Goal: Information Seeking & Learning: Understand process/instructions

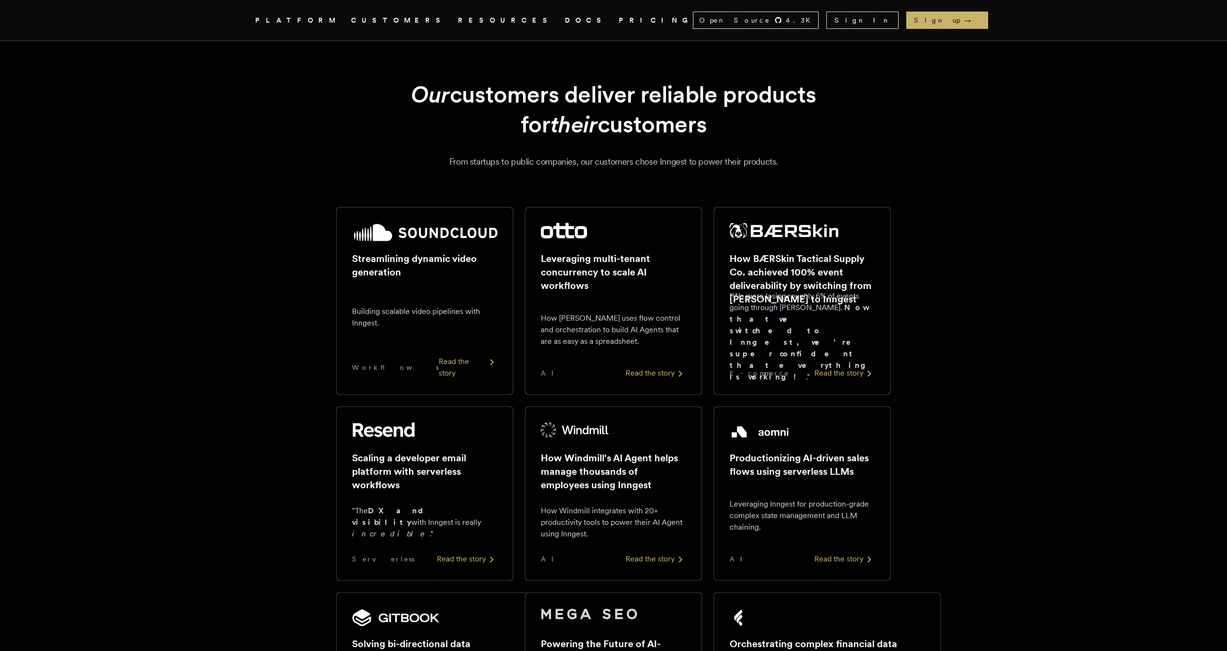
click at [565, 22] on link "DOCS" at bounding box center [586, 20] width 42 height 12
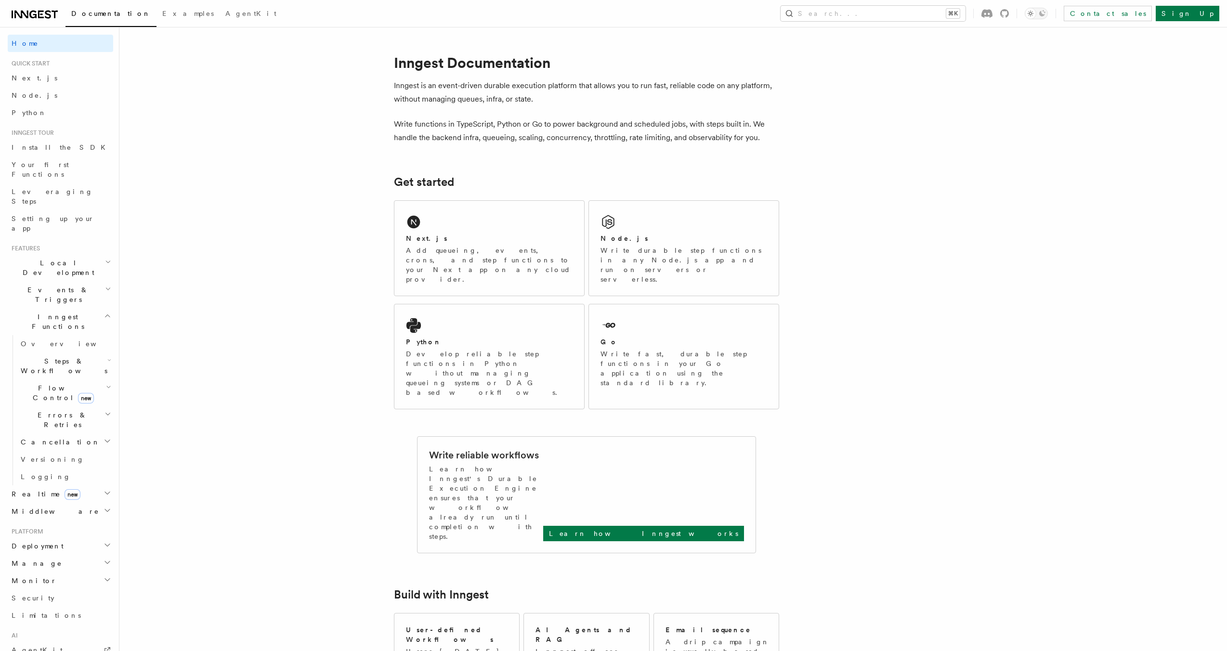
click at [106, 383] on icon "button" at bounding box center [108, 387] width 5 height 8
click at [107, 383] on icon "button" at bounding box center [108, 387] width 5 height 8
click at [85, 459] on h2 "Deployment" at bounding box center [60, 467] width 105 height 17
click at [61, 625] on link "Connect new" at bounding box center [65, 634] width 96 height 19
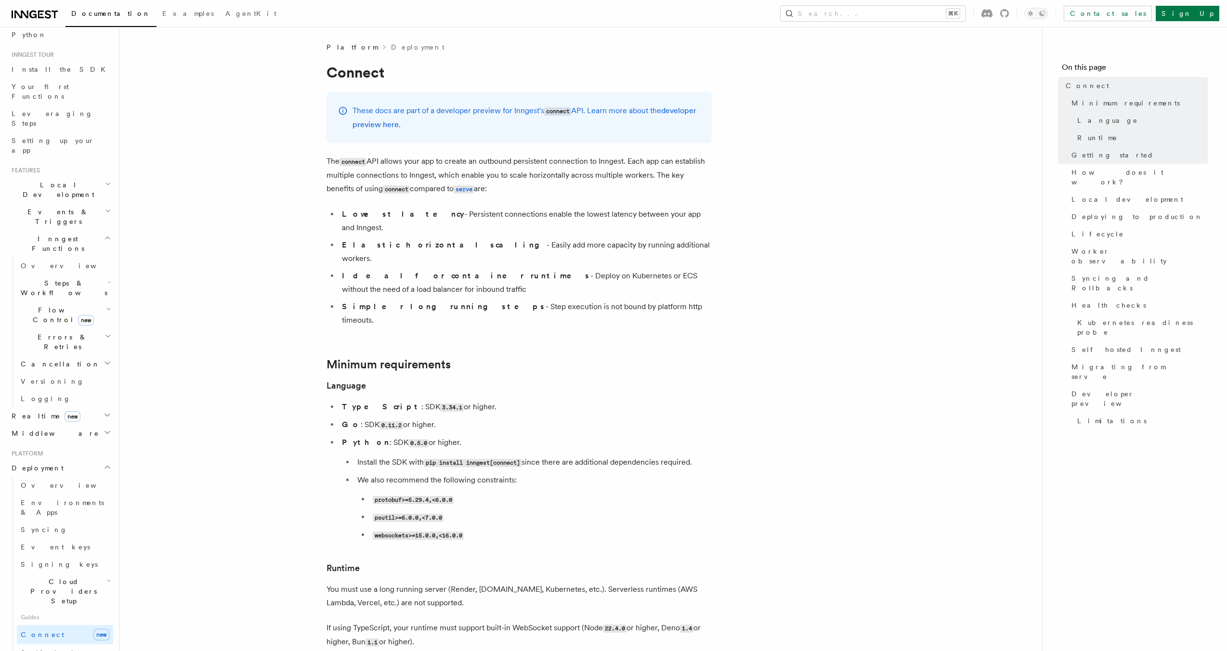
click at [648, 400] on li "TypeScript : SDK 3.34.1 or higher." at bounding box center [525, 407] width 373 height 14
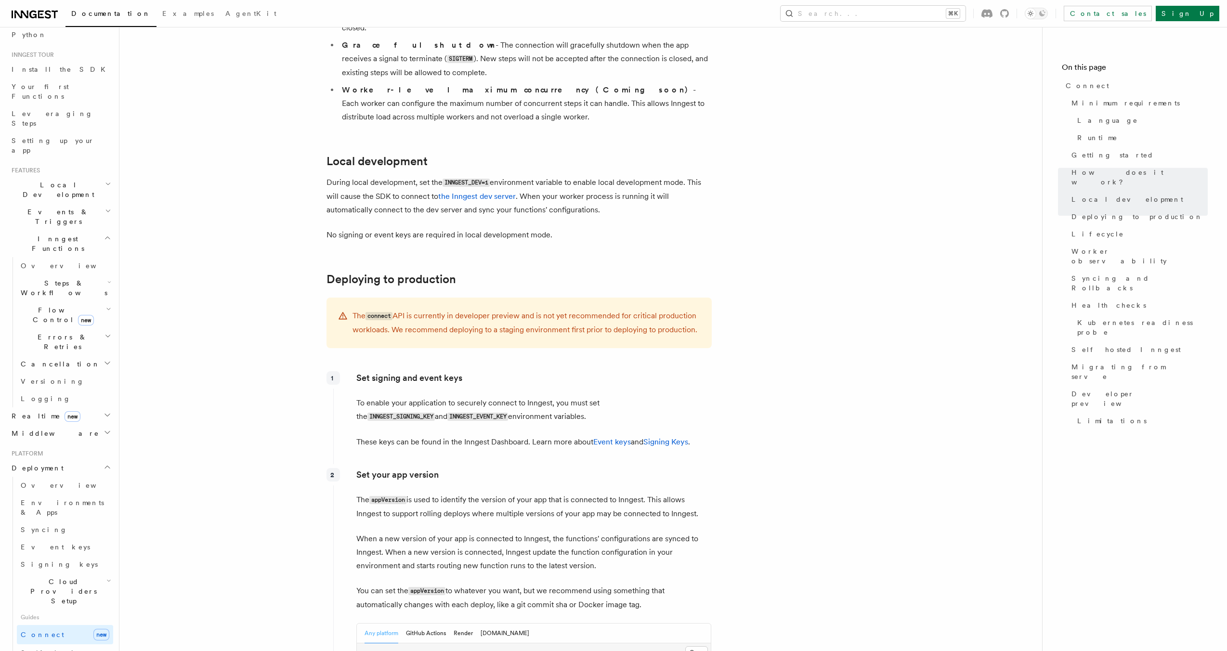
scroll to position [1113, 0]
drag, startPoint x: 353, startPoint y: 266, endPoint x: 433, endPoint y: 279, distance: 81.0
click at [433, 310] on p "The connect API is currently in developer preview and is not yet recommended fo…" at bounding box center [526, 323] width 348 height 27
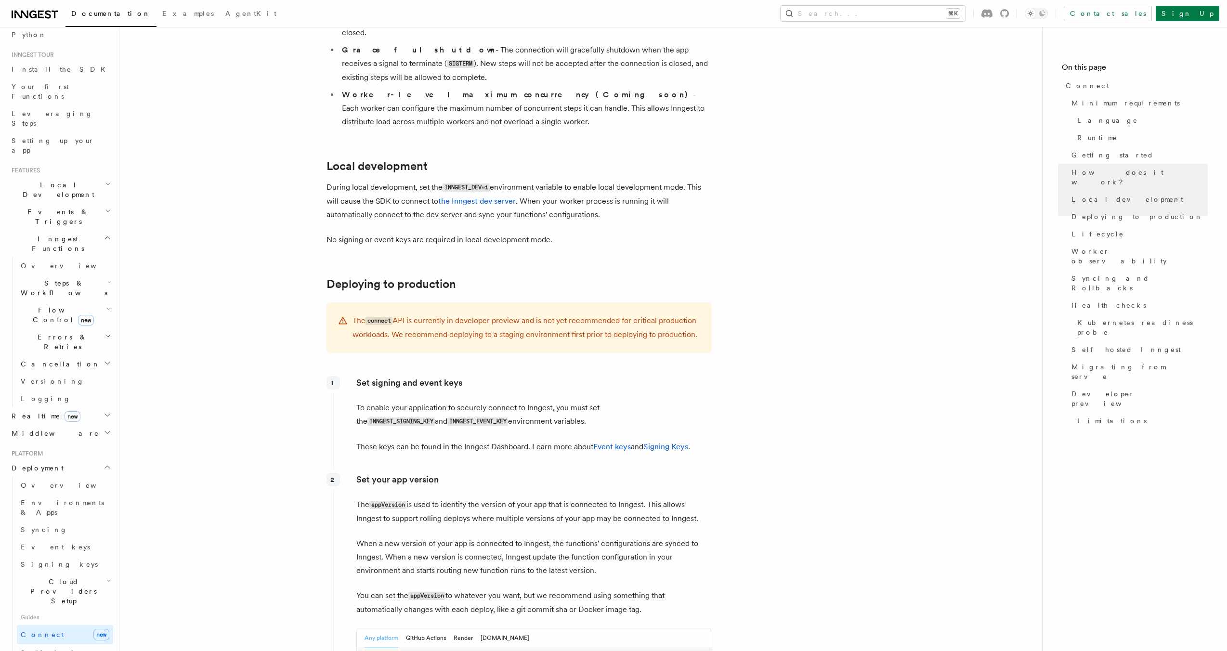
click at [440, 314] on p "The connect API is currently in developer preview and is not yet recommended fo…" at bounding box center [526, 327] width 348 height 27
drag, startPoint x: 352, startPoint y: 270, endPoint x: 696, endPoint y: 282, distance: 344.0
click at [696, 316] on p "The connect API is currently in developer preview and is not yet recommended fo…" at bounding box center [526, 329] width 348 height 27
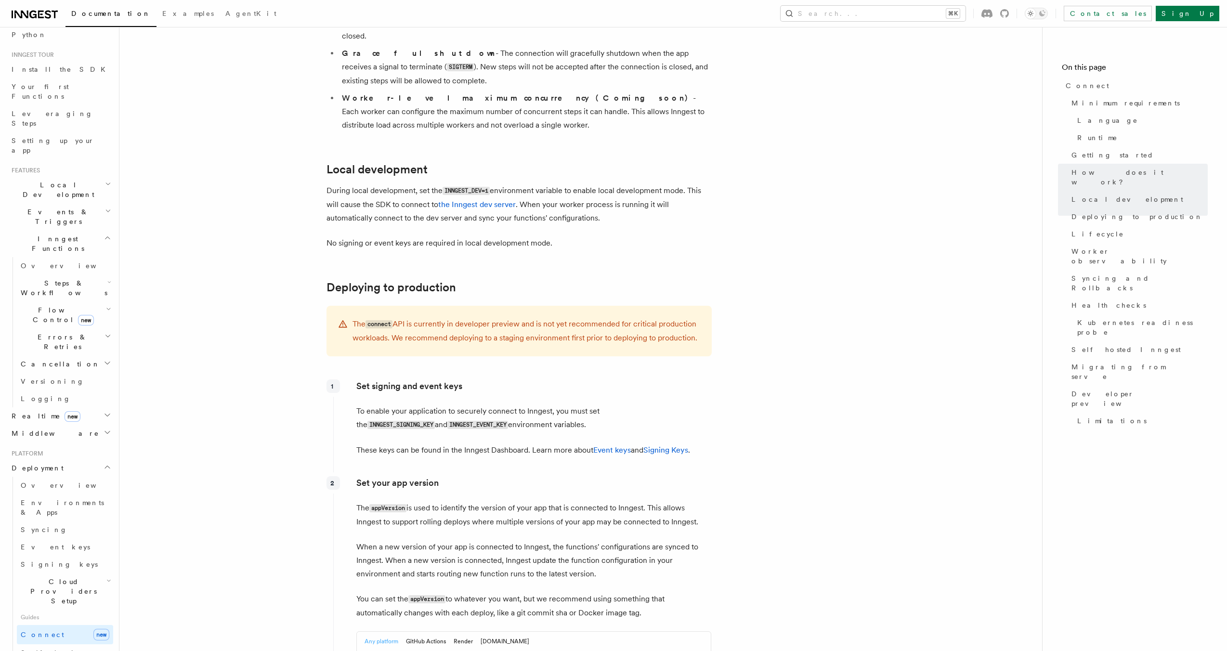
click at [694, 317] on p "The connect API is currently in developer preview and is not yet recommended fo…" at bounding box center [526, 330] width 348 height 27
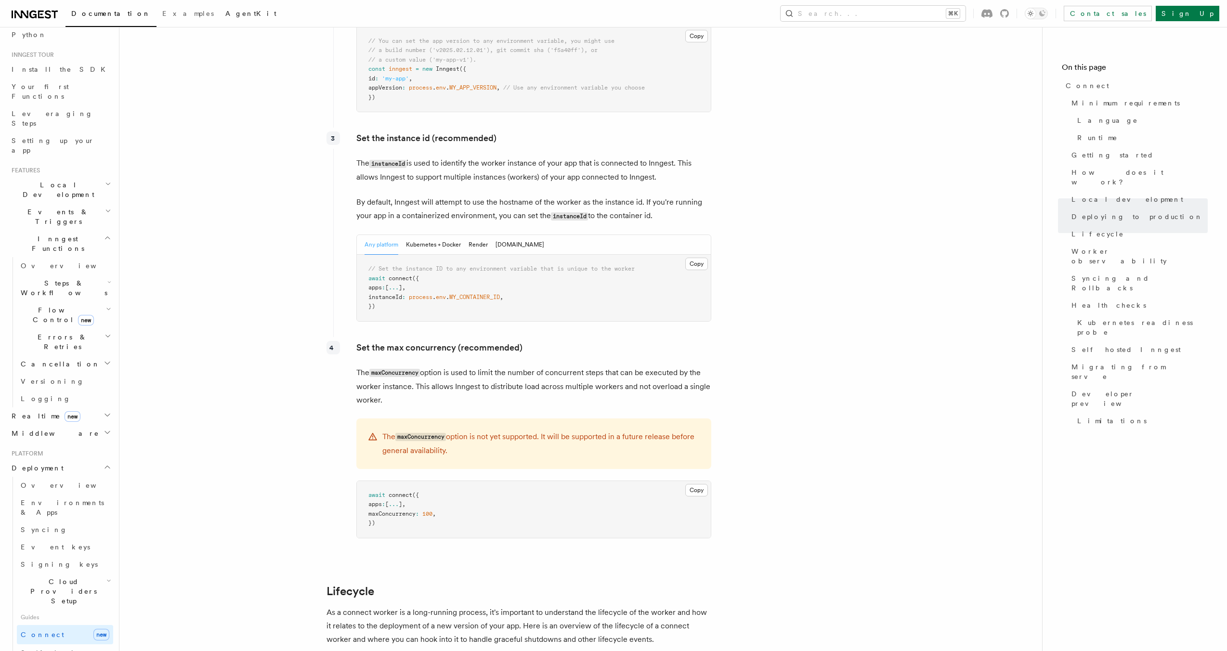
scroll to position [1734, 0]
